Goal: Complete application form: Complete application form

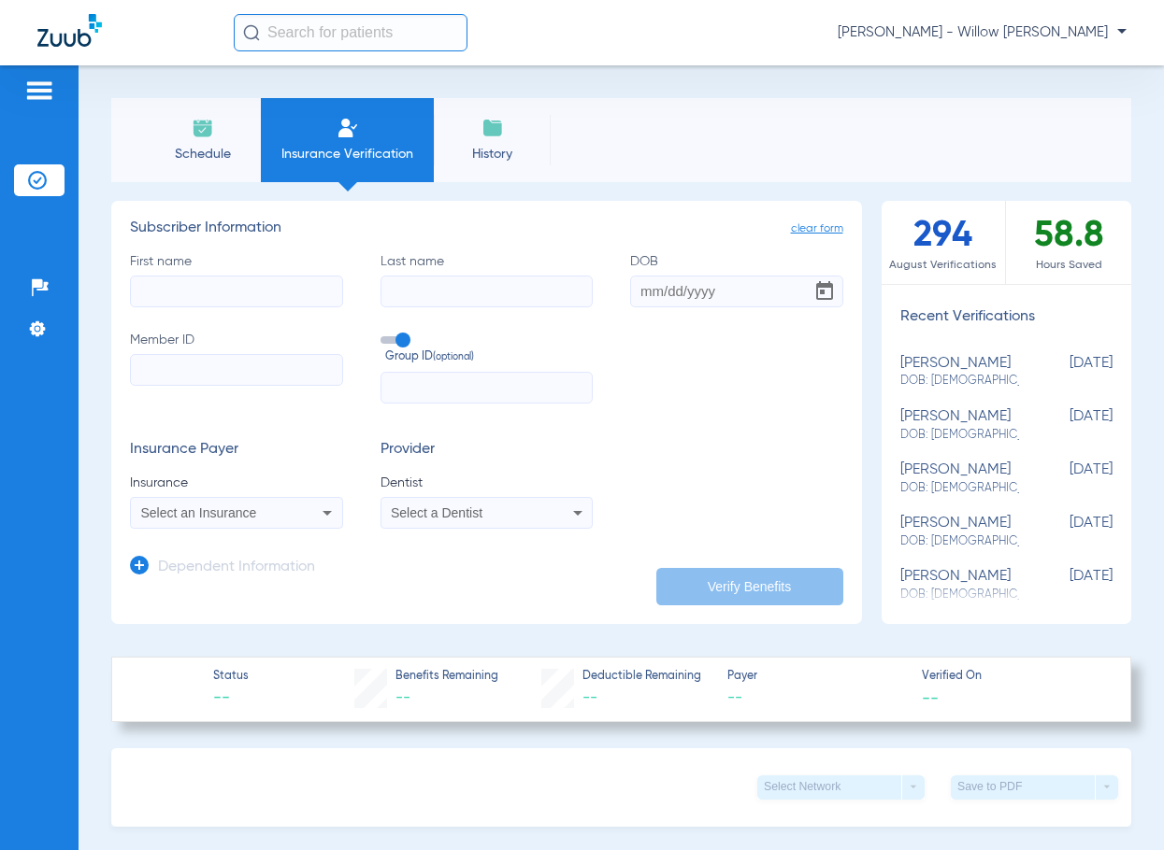
click at [223, 295] on input "First name" at bounding box center [236, 292] width 213 height 32
type input "[PERSON_NAME]"
type input "[DATE]"
paste input "F74252805"
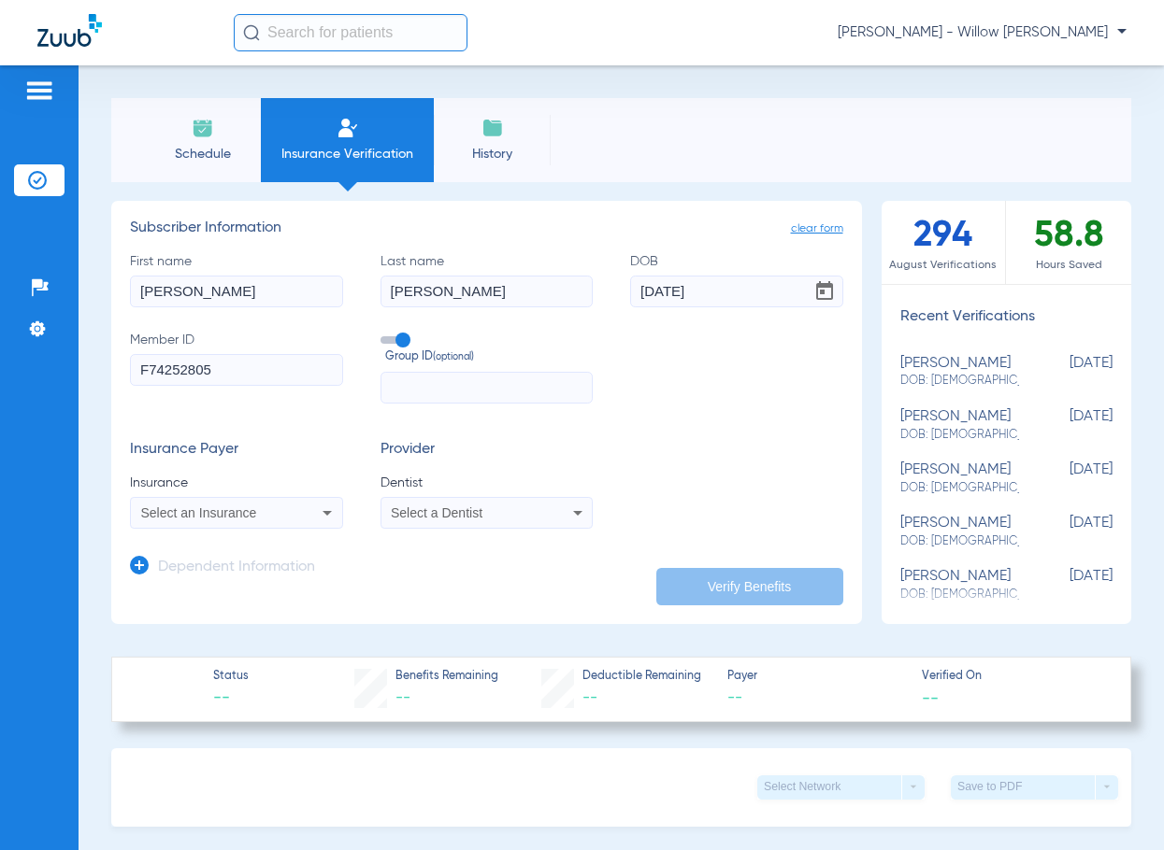
type input "F74252805"
click at [289, 497] on mat-select "Select an Insurance" at bounding box center [236, 513] width 213 height 32
click at [294, 507] on div "Select an Insurance" at bounding box center [236, 513] width 211 height 22
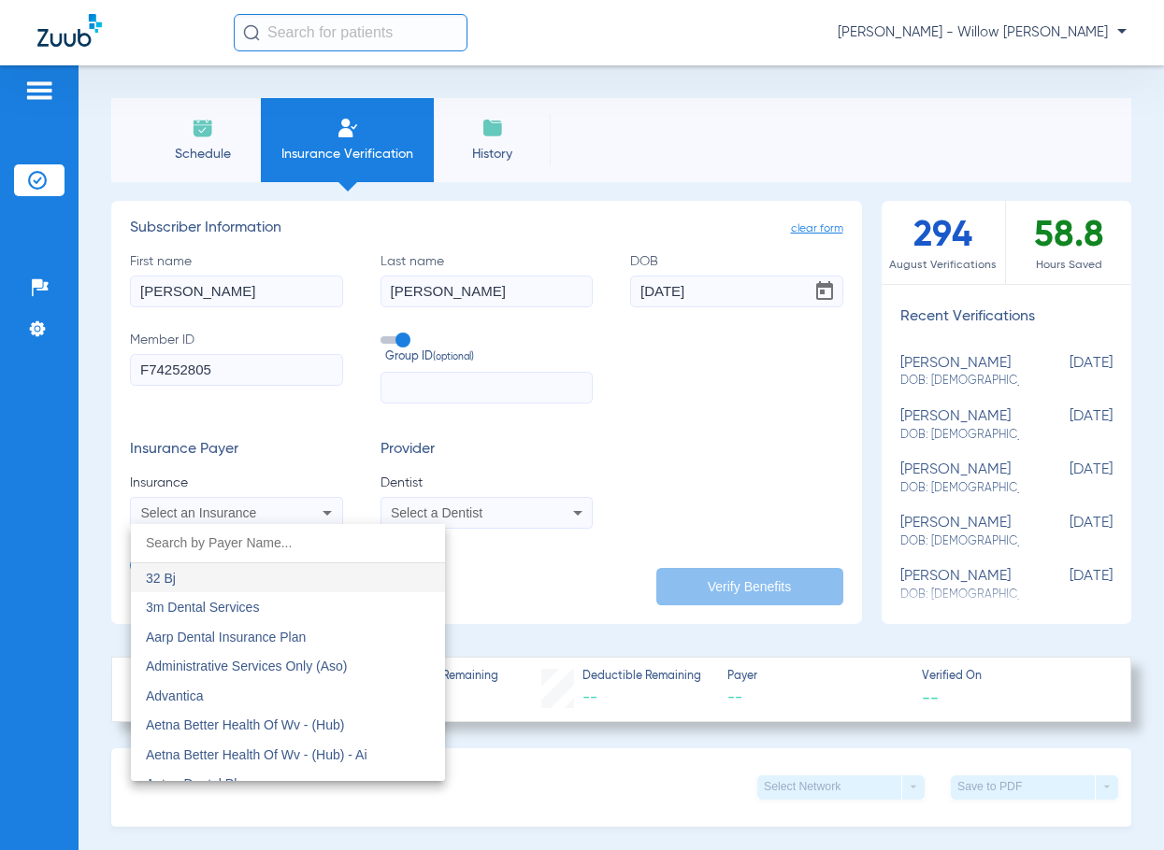
click at [327, 536] on input "dropdown search" at bounding box center [288, 543] width 314 height 38
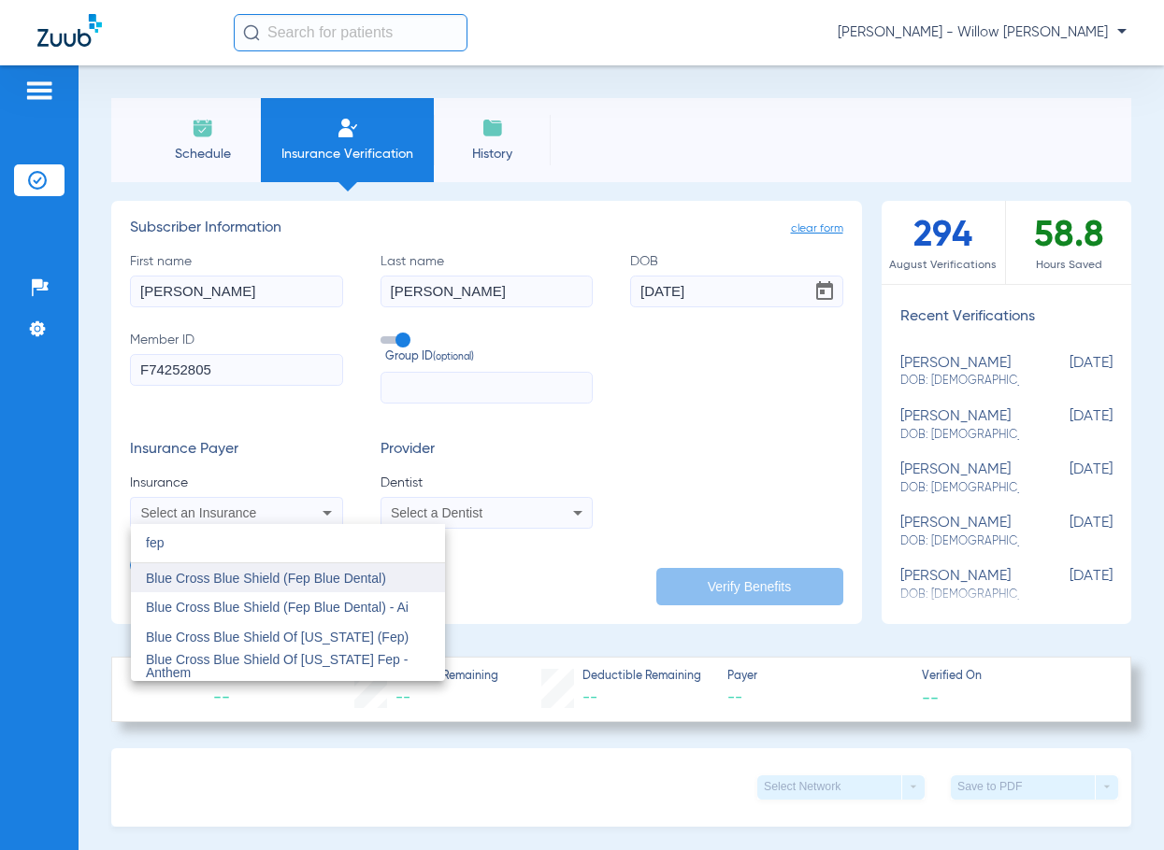
type input "fep"
click at [405, 579] on mat-option "Blue Cross Blue Shield (Fep Blue Dental)" at bounding box center [288, 579] width 314 height 30
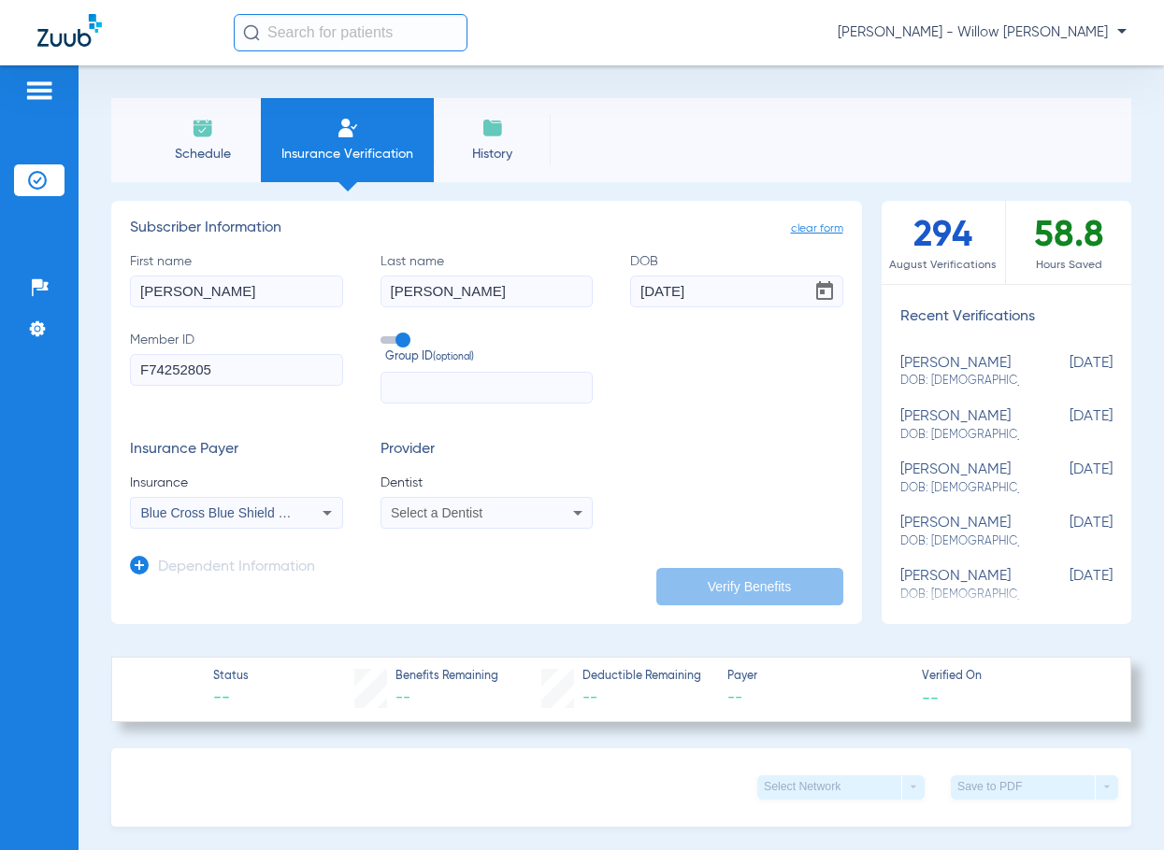
click at [443, 513] on span "Select a Dentist" at bounding box center [437, 513] width 92 height 15
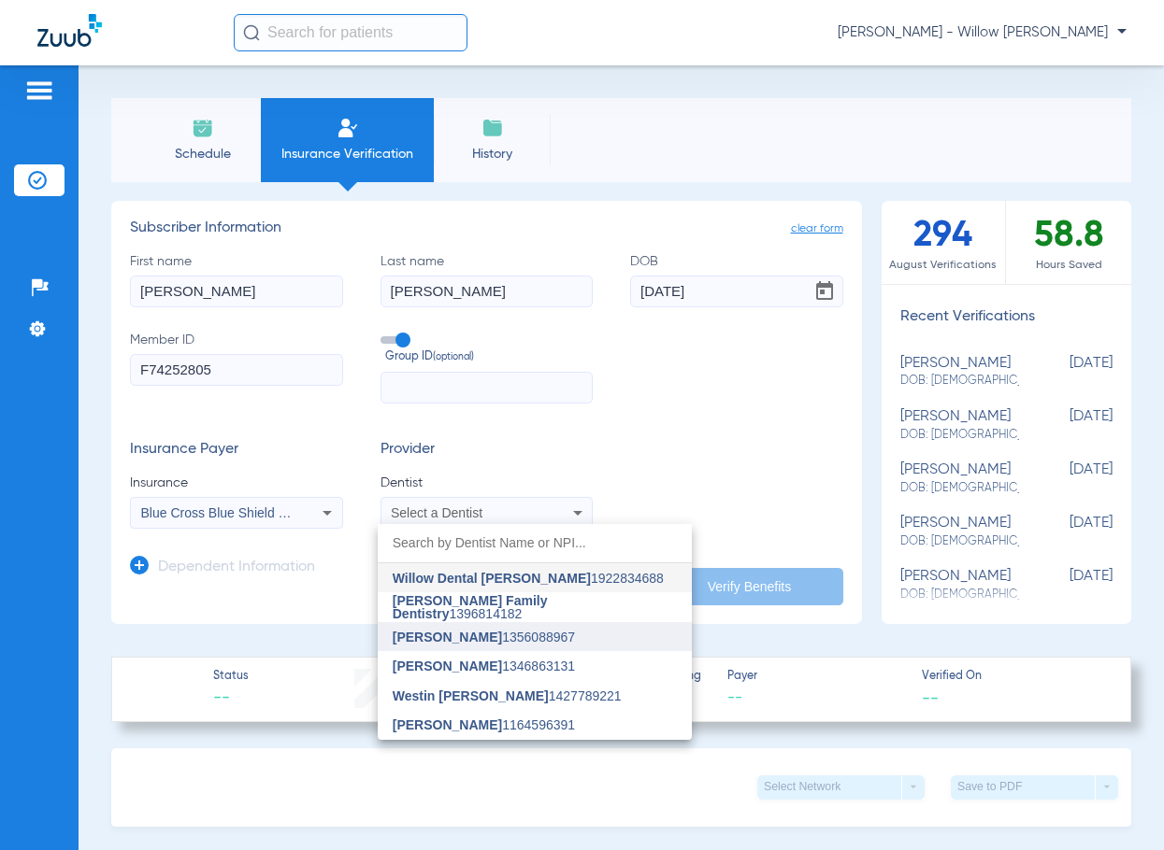
drag, startPoint x: 550, startPoint y: 625, endPoint x: 588, endPoint y: 609, distance: 40.6
click at [551, 624] on mat-option "[PERSON_NAME] 1356088967" at bounding box center [535, 637] width 314 height 30
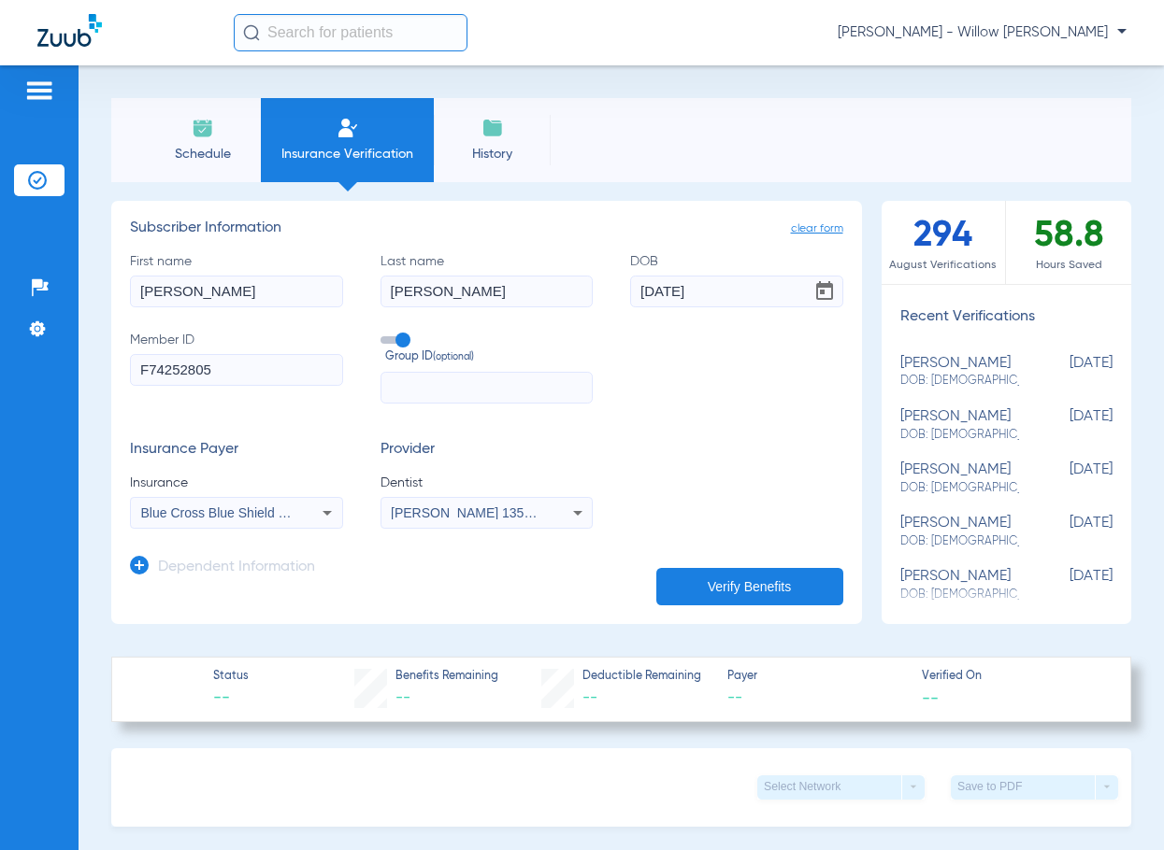
click at [699, 581] on button "Verify Benefits" at bounding box center [749, 586] width 187 height 37
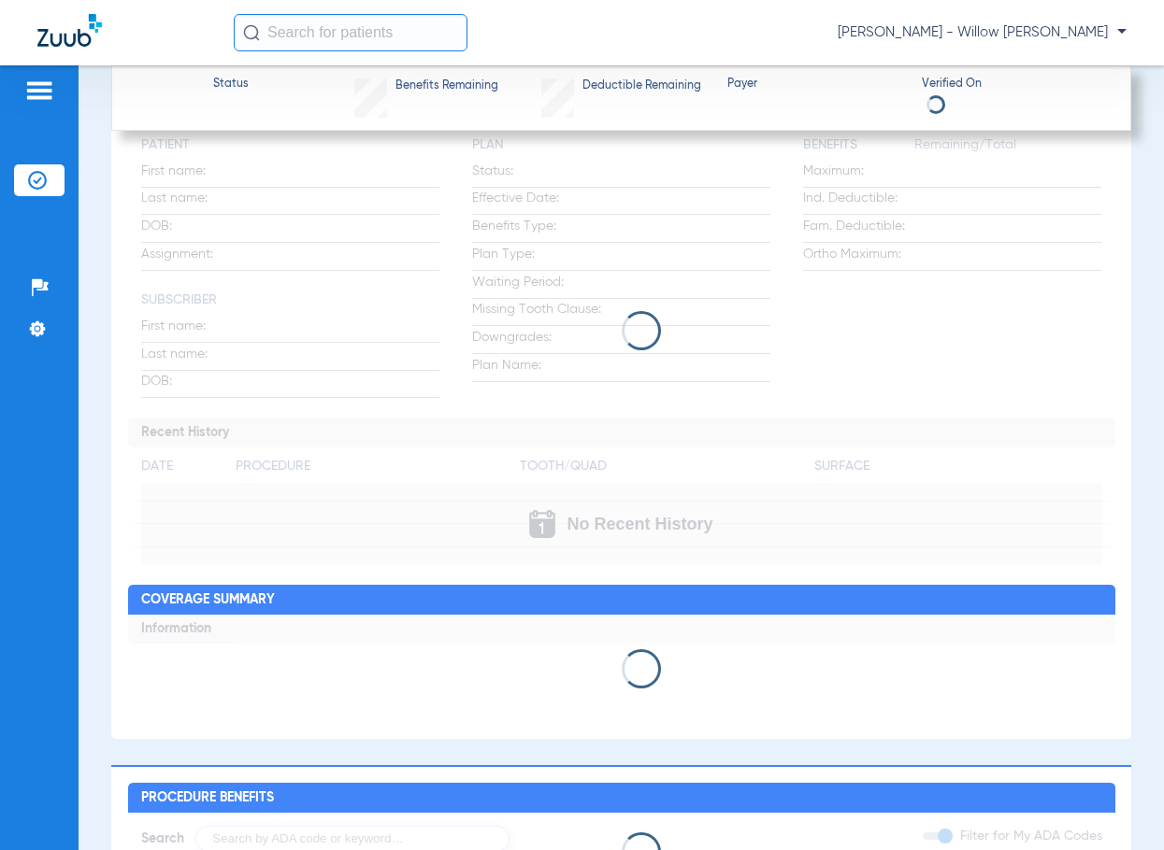
scroll to position [748, 0]
